Goal: Information Seeking & Learning: Check status

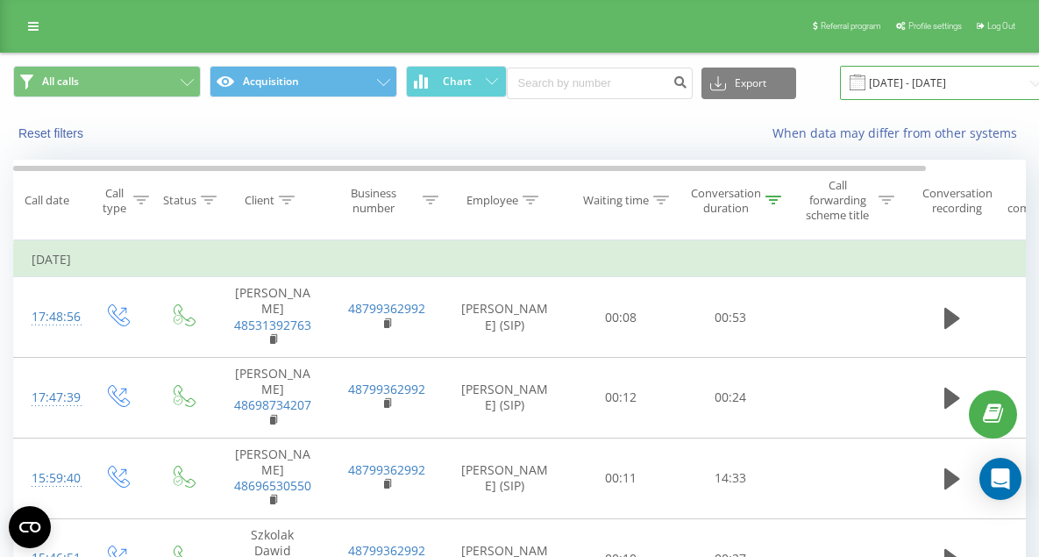
click at [902, 88] on input "[DATE] - [DATE]" at bounding box center [946, 83] width 212 height 34
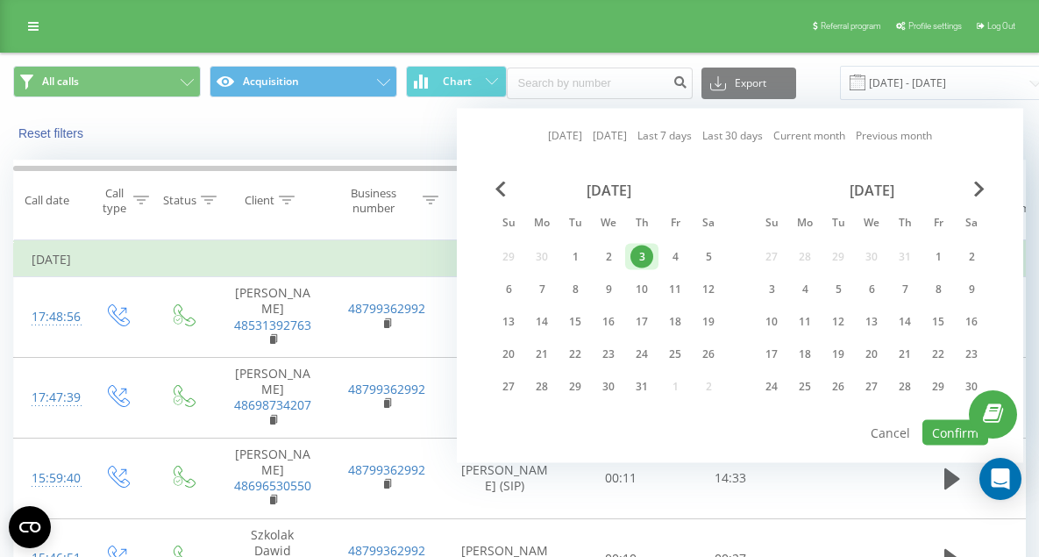
click at [561, 133] on link "[DATE]" at bounding box center [565, 135] width 34 height 17
click at [962, 431] on button "Confirm" at bounding box center [955, 432] width 66 height 25
type input "[DATE] - [DATE]"
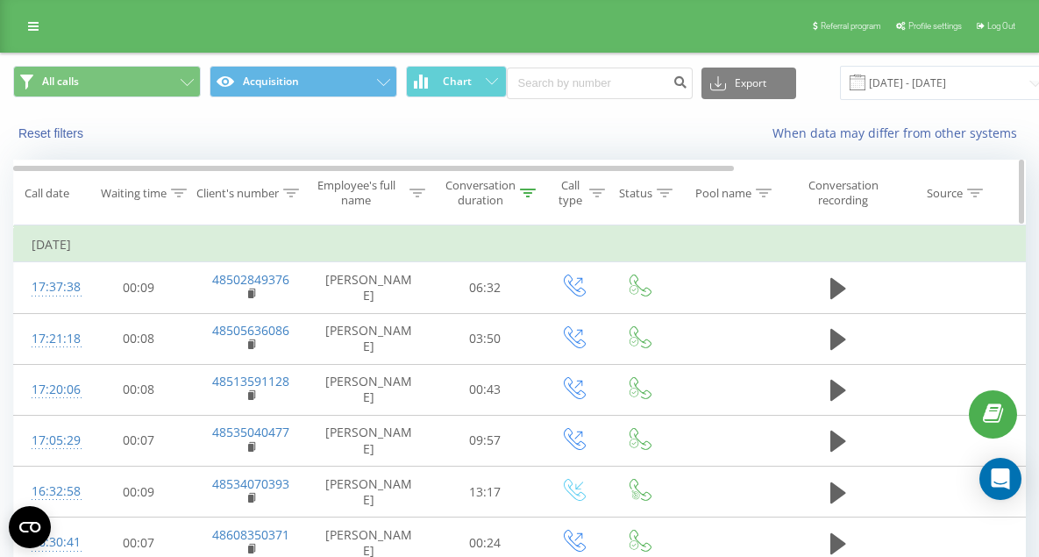
click at [510, 192] on div "Conversation duration" at bounding box center [480, 193] width 70 height 30
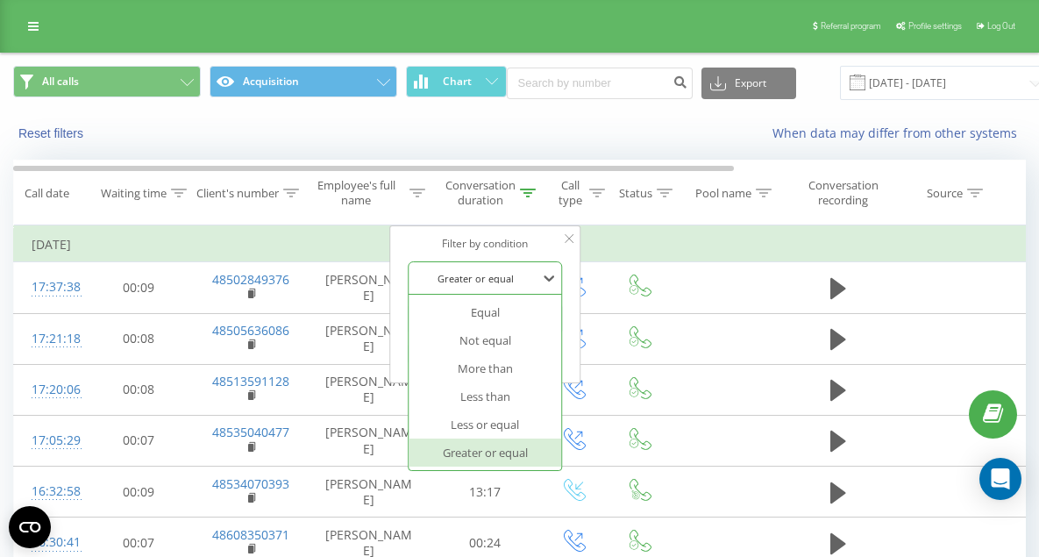
click at [503, 275] on div at bounding box center [475, 278] width 125 height 17
click at [503, 454] on div "Greater or equal" at bounding box center [485, 452] width 153 height 28
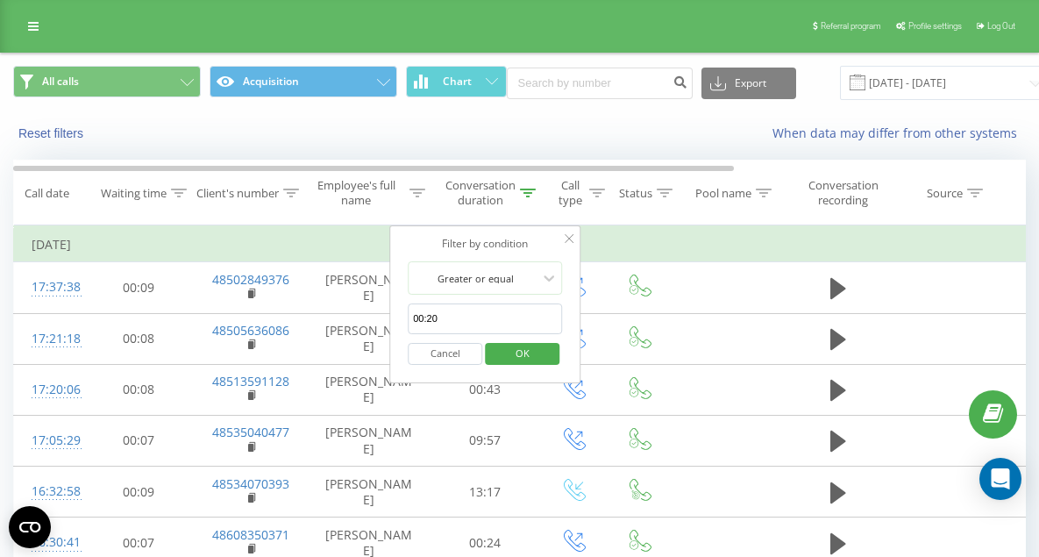
click at [524, 354] on span "OK" at bounding box center [522, 352] width 49 height 27
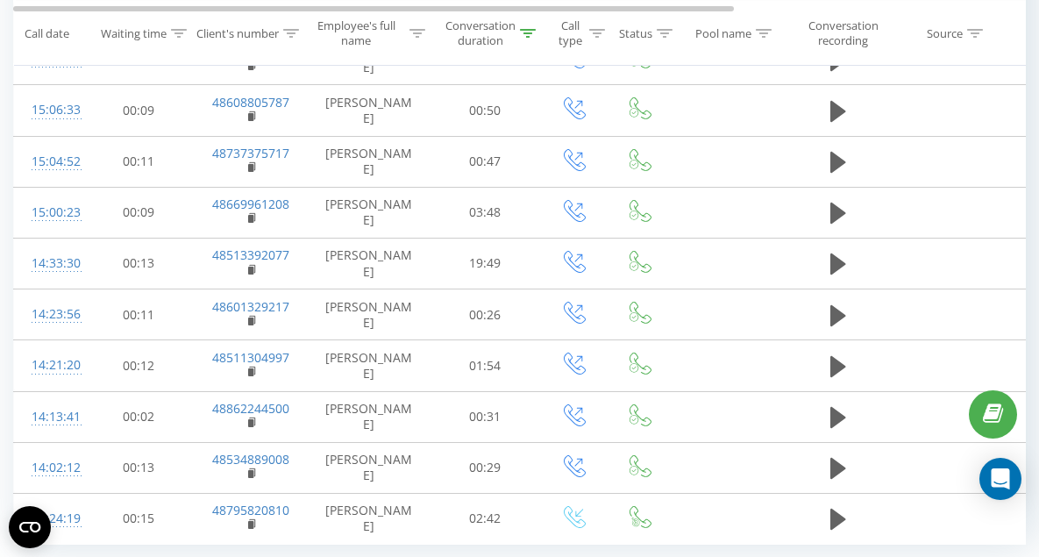
scroll to position [1047, 0]
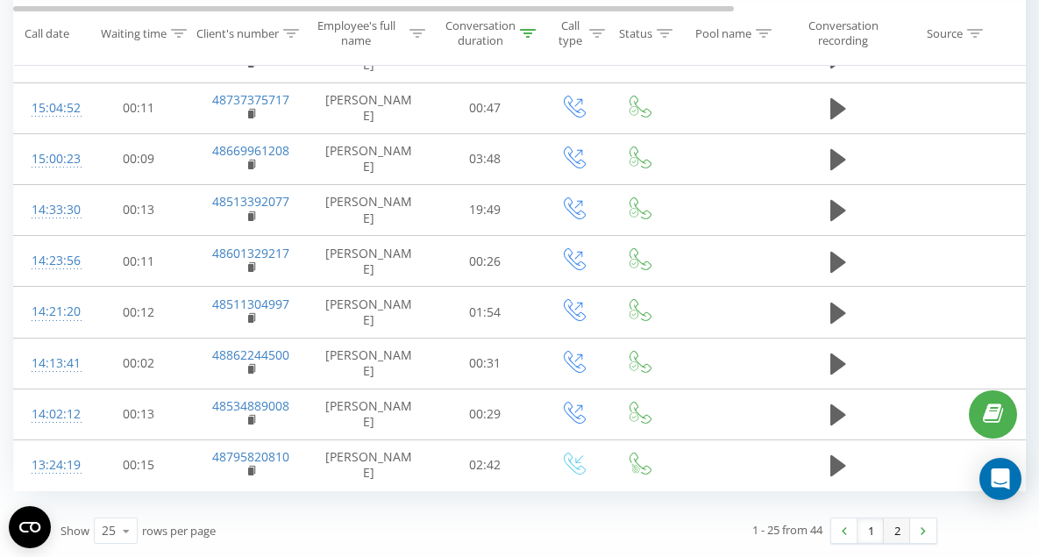
click at [894, 534] on link "2" at bounding box center [897, 530] width 26 height 25
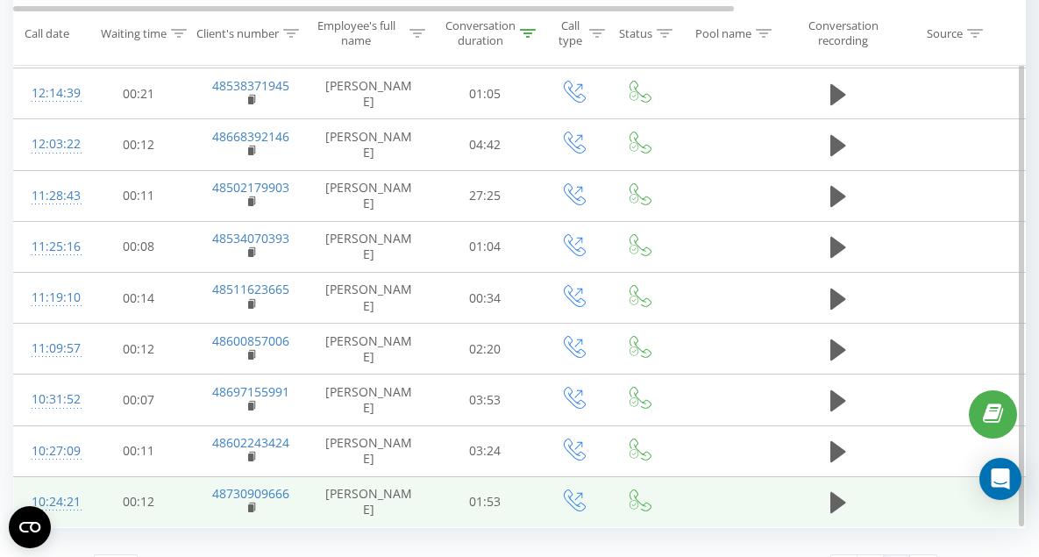
scroll to position [741, 0]
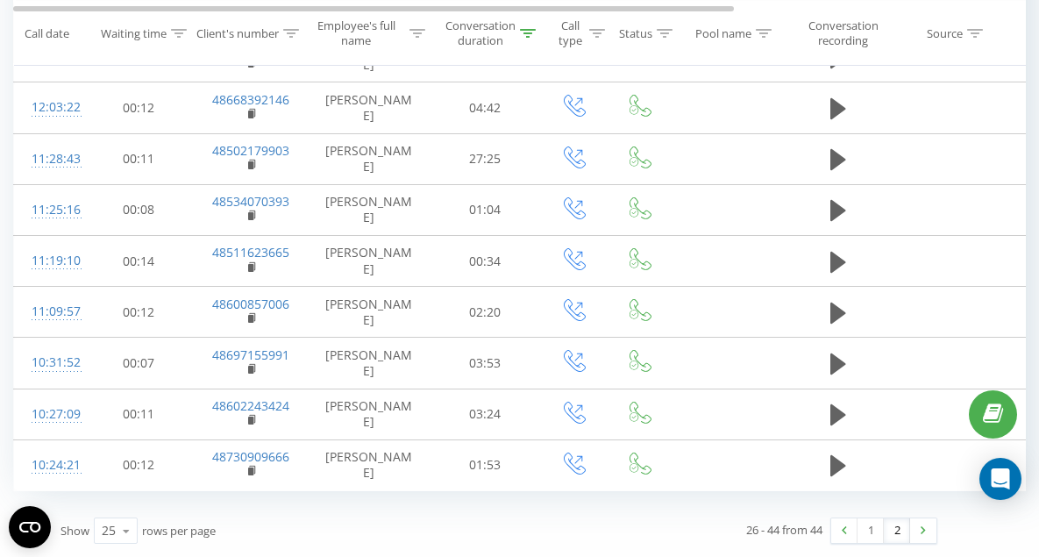
click at [891, 527] on link "2" at bounding box center [897, 530] width 26 height 25
click at [859, 531] on link "1" at bounding box center [871, 530] width 26 height 25
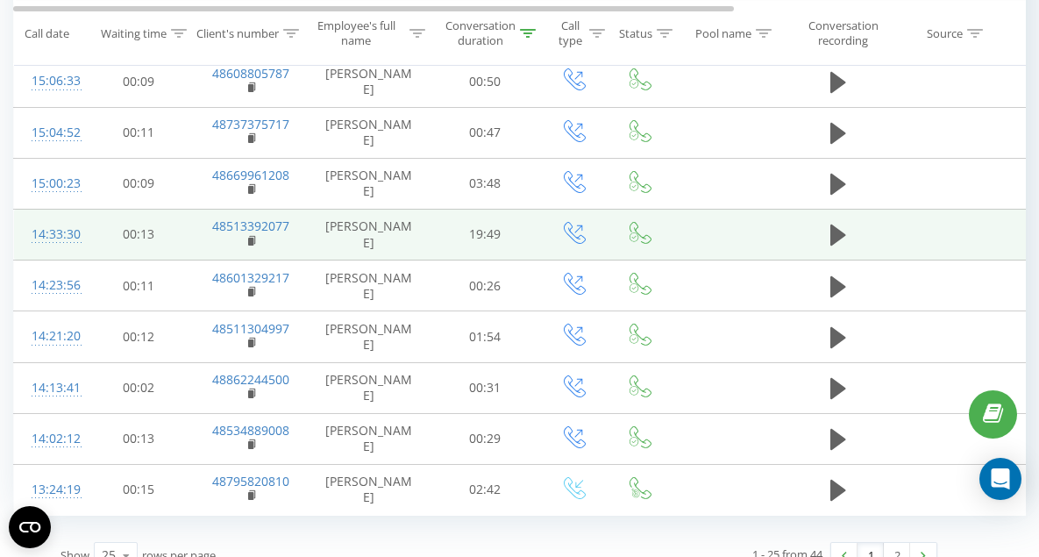
scroll to position [992, 0]
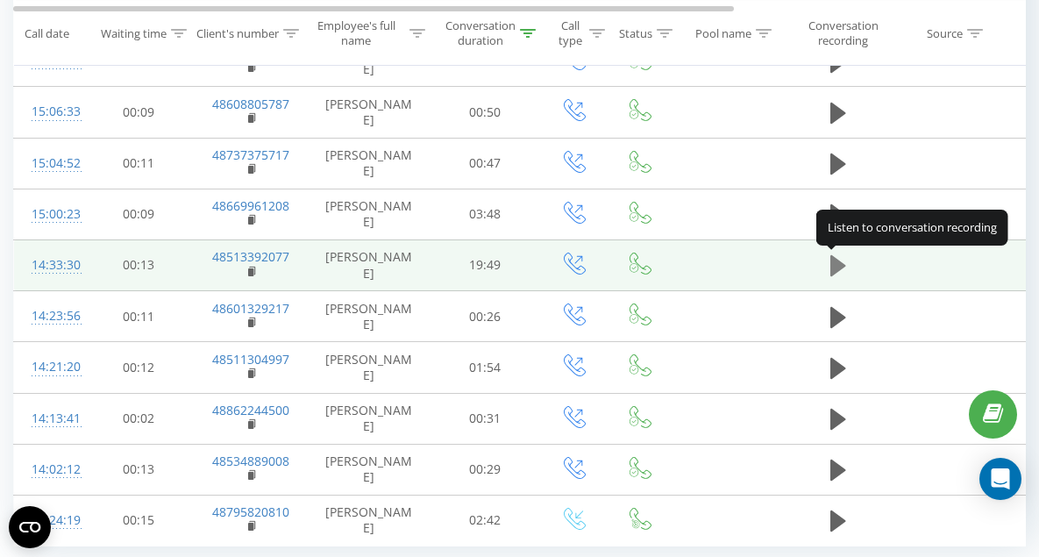
click at [840, 260] on icon at bounding box center [838, 265] width 16 height 25
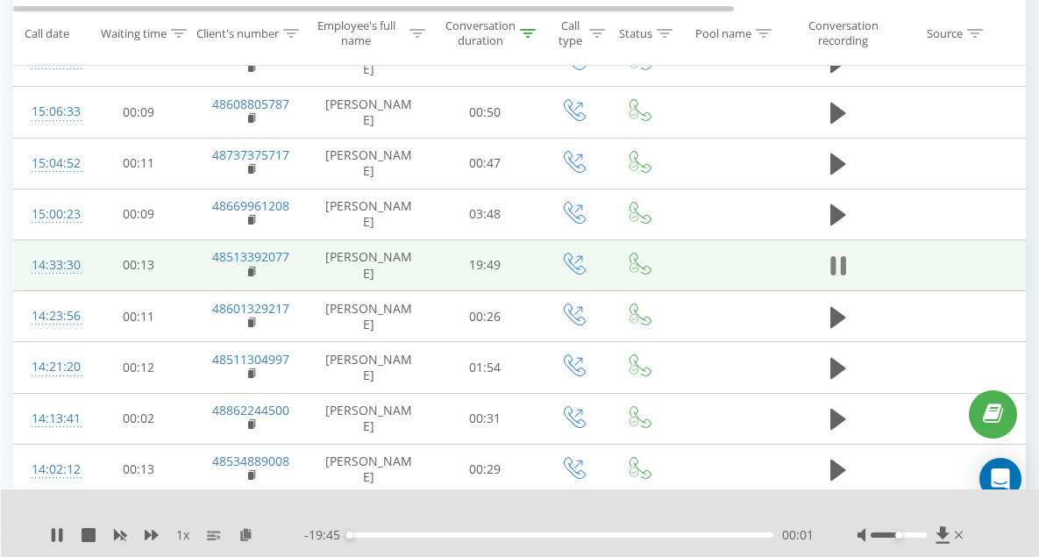
click at [837, 267] on icon at bounding box center [838, 265] width 16 height 25
click at [246, 532] on icon at bounding box center [246, 534] width 15 height 12
